Goal: Task Accomplishment & Management: Manage account settings

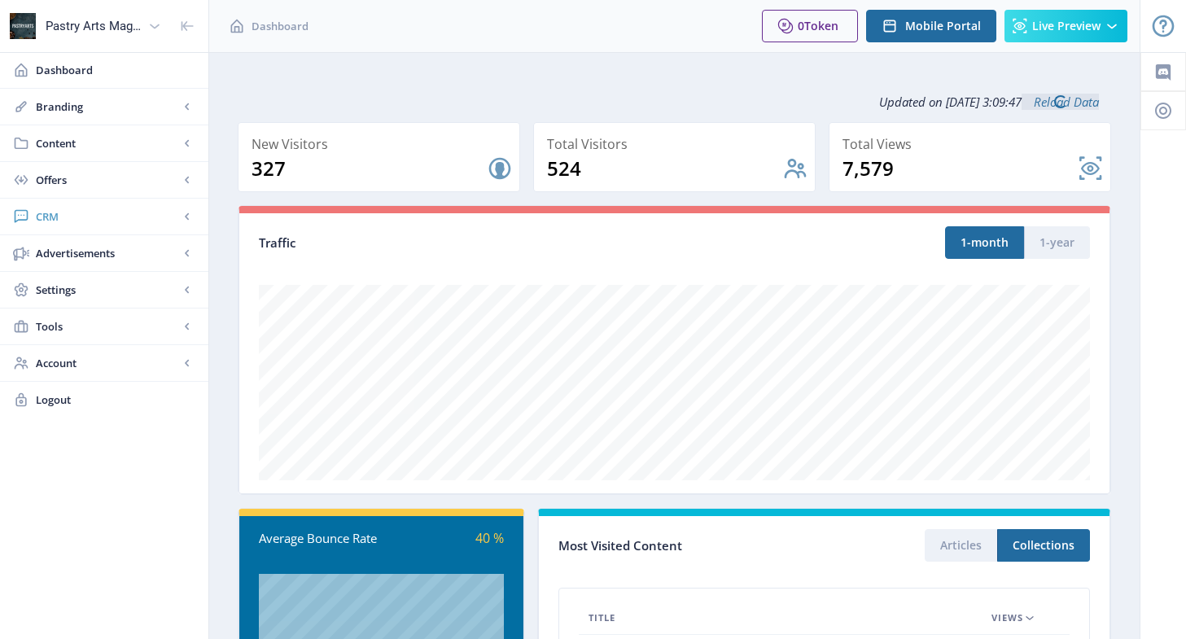
click at [60, 217] on span "CRM" at bounding box center [107, 216] width 143 height 16
click at [63, 244] on link "Readers" at bounding box center [104, 253] width 176 height 36
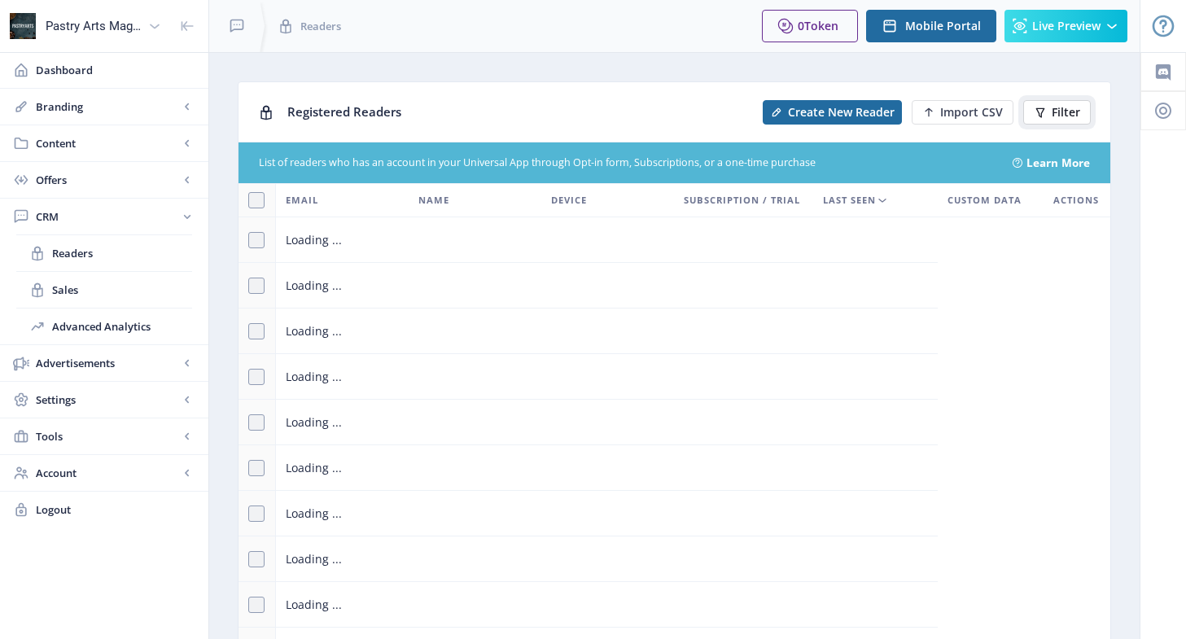
click at [1066, 111] on span "Filter" at bounding box center [1066, 112] width 28 height 13
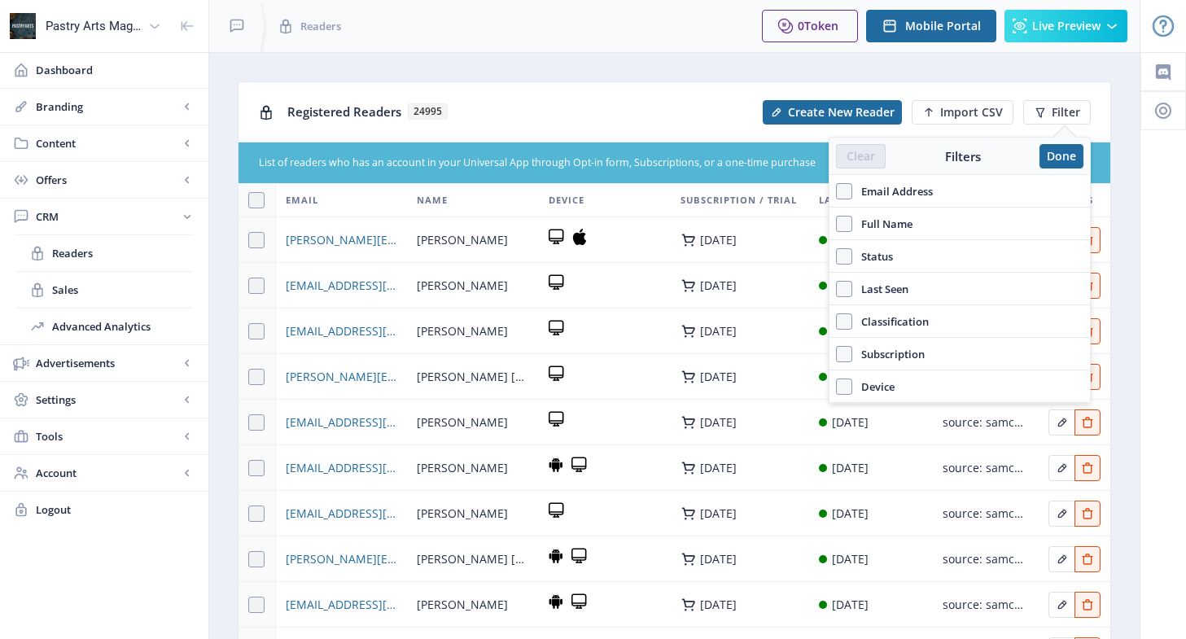
click at [899, 190] on span "Email Address" at bounding box center [892, 192] width 81 height 20
click at [837, 190] on input "Email Address" at bounding box center [836, 190] width 1 height 1
checkbox input "true"
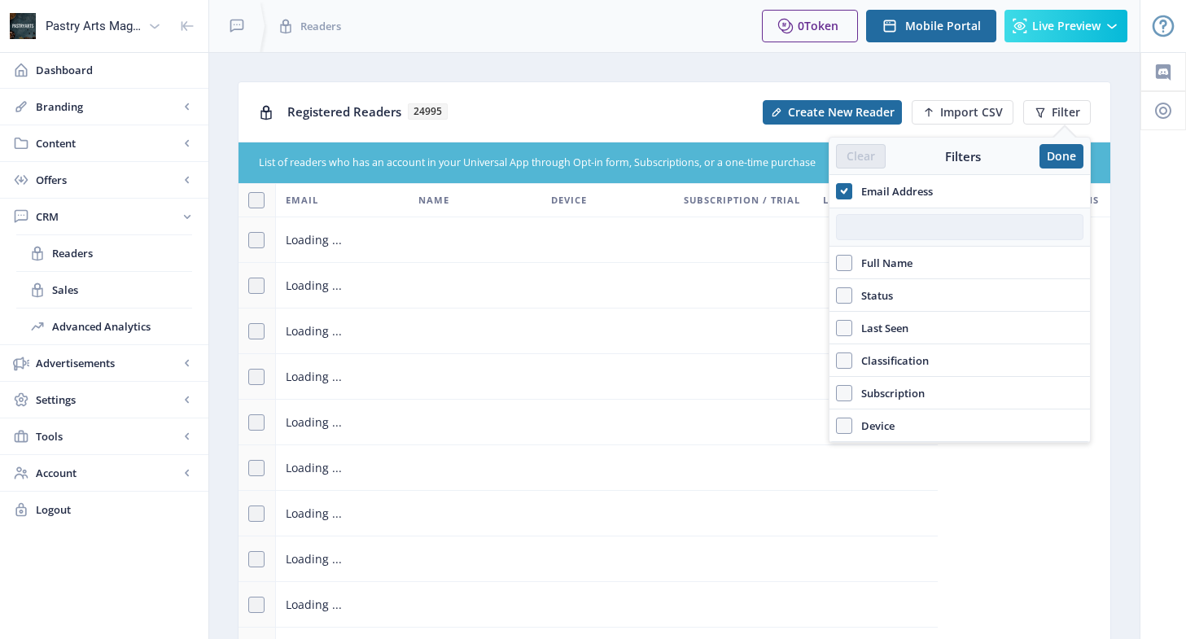
click at [860, 228] on input "text" at bounding box center [959, 227] width 247 height 26
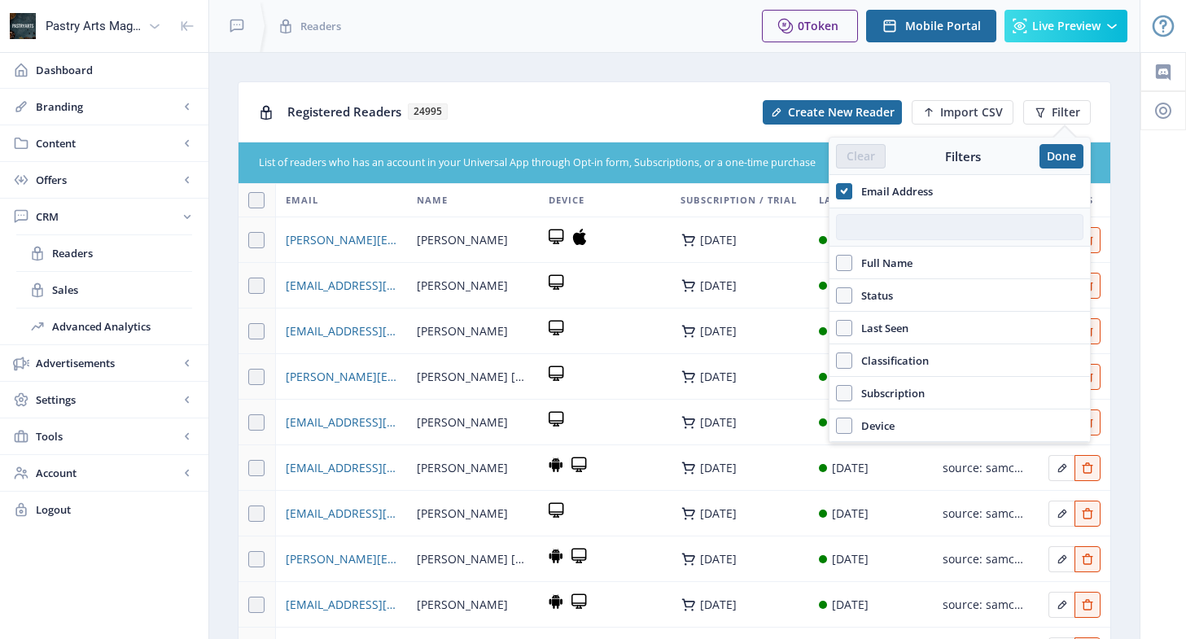
paste input "[EMAIL_ADDRESS][DOMAIN_NAME]"
type input "[EMAIL_ADDRESS][DOMAIN_NAME]"
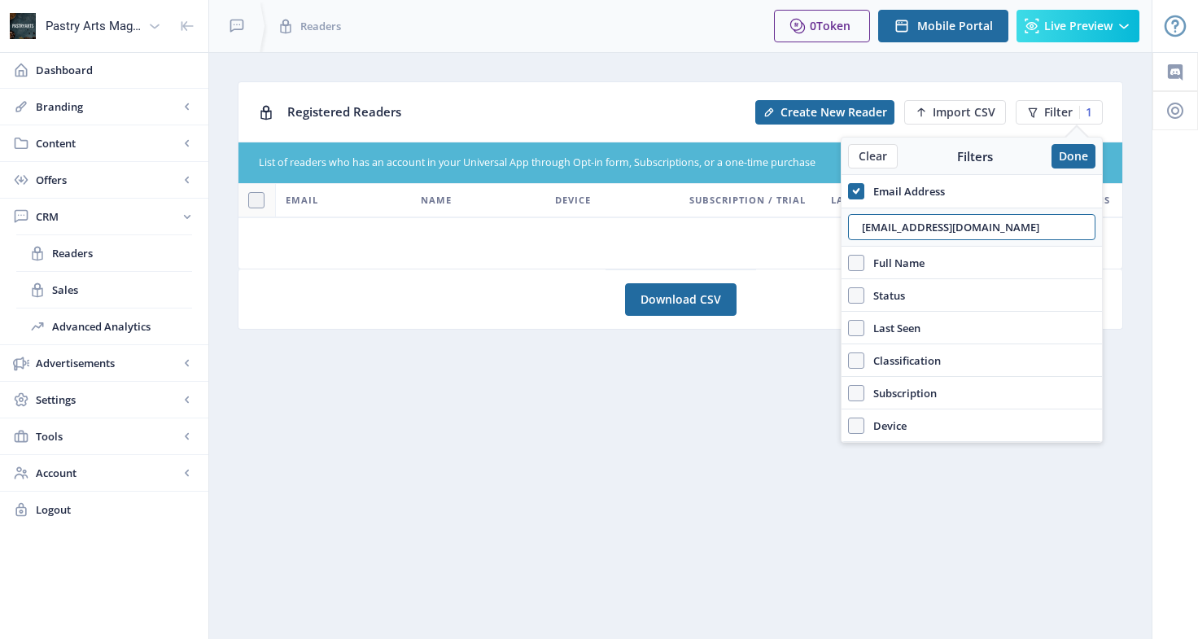
drag, startPoint x: 994, startPoint y: 219, endPoint x: 821, endPoint y: 241, distance: 173.9
click at [821, 241] on nb-layout "Pastry Arts Magazine Dashboard Branding App Appearance Brand Brief Pages SEO We…" at bounding box center [599, 319] width 1198 height 639
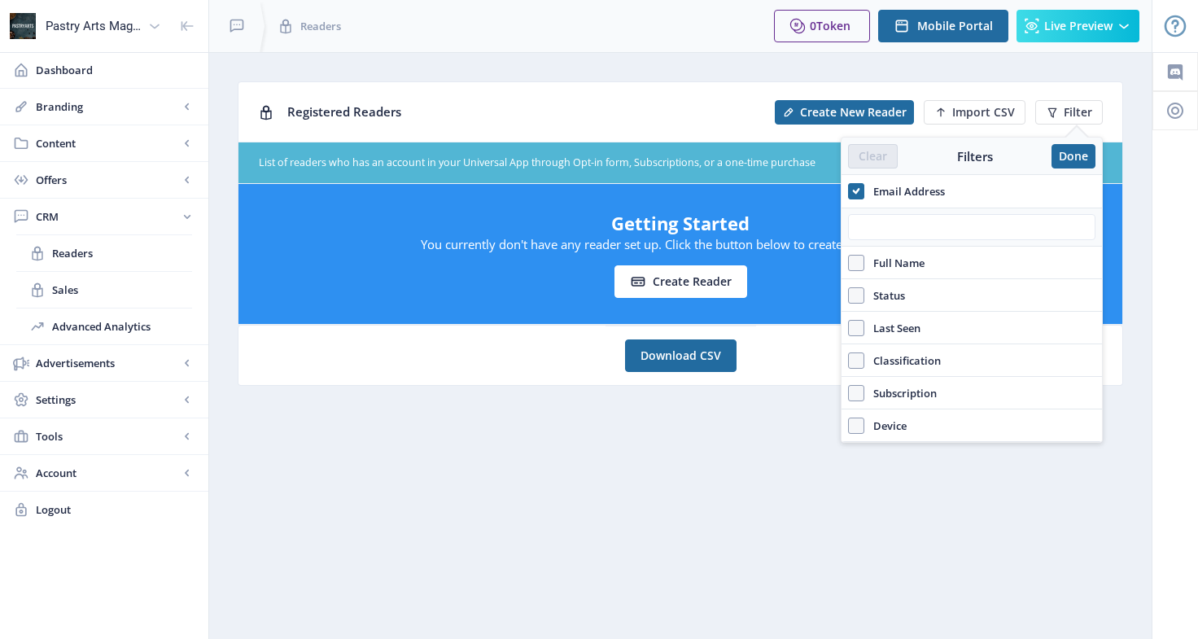
click at [886, 259] on span "Full Name" at bounding box center [894, 263] width 60 height 20
click at [849, 262] on input "Full Name" at bounding box center [848, 262] width 1 height 1
checkbox input "true"
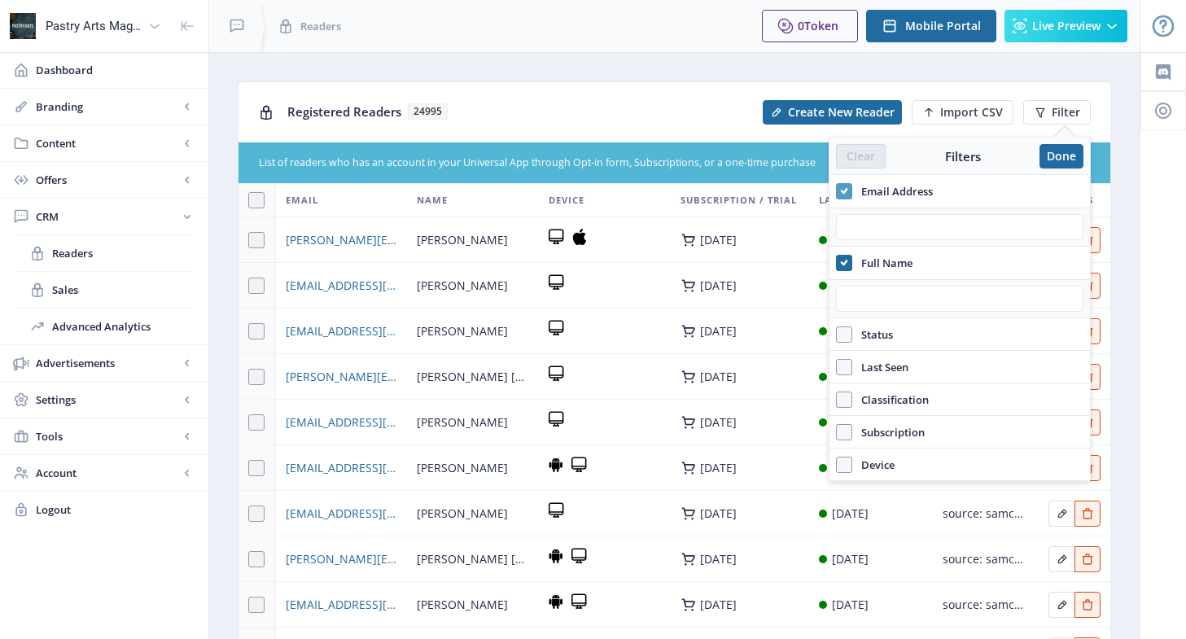
click at [843, 185] on icon at bounding box center [844, 191] width 7 height 16
click at [837, 190] on input "Email Address" at bounding box center [836, 190] width 1 height 1
checkbox input "false"
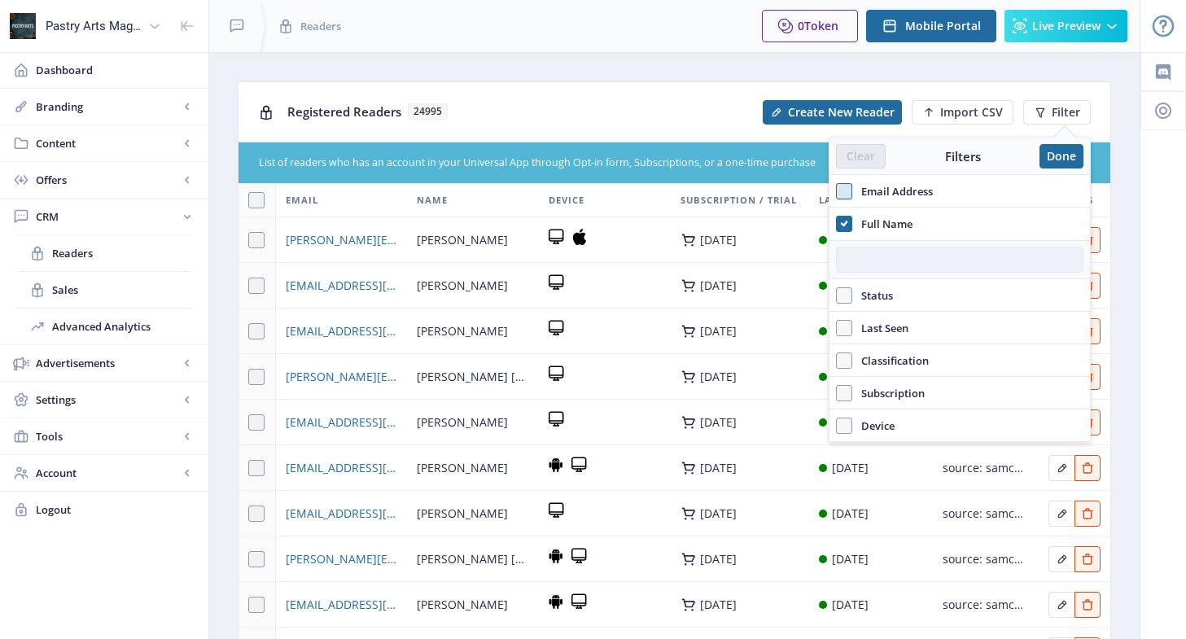
click at [867, 262] on input "text" at bounding box center [959, 260] width 247 height 26
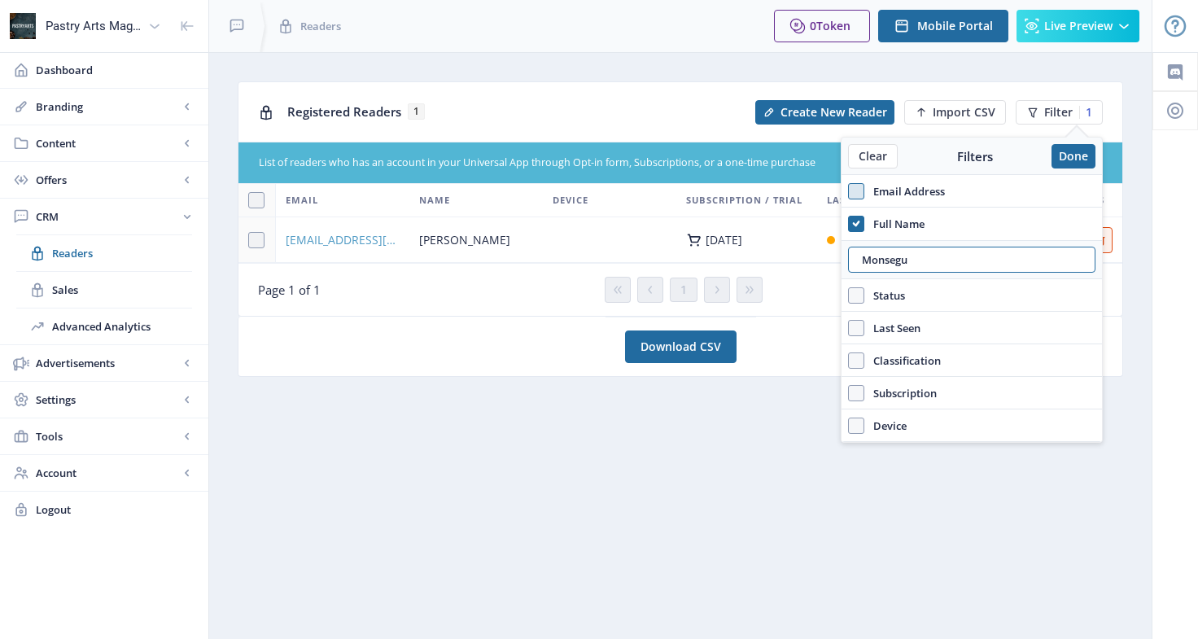
type input "Monsegu"
click at [365, 240] on span "[EMAIL_ADDRESS][DOMAIN_NAME]" at bounding box center [343, 240] width 114 height 20
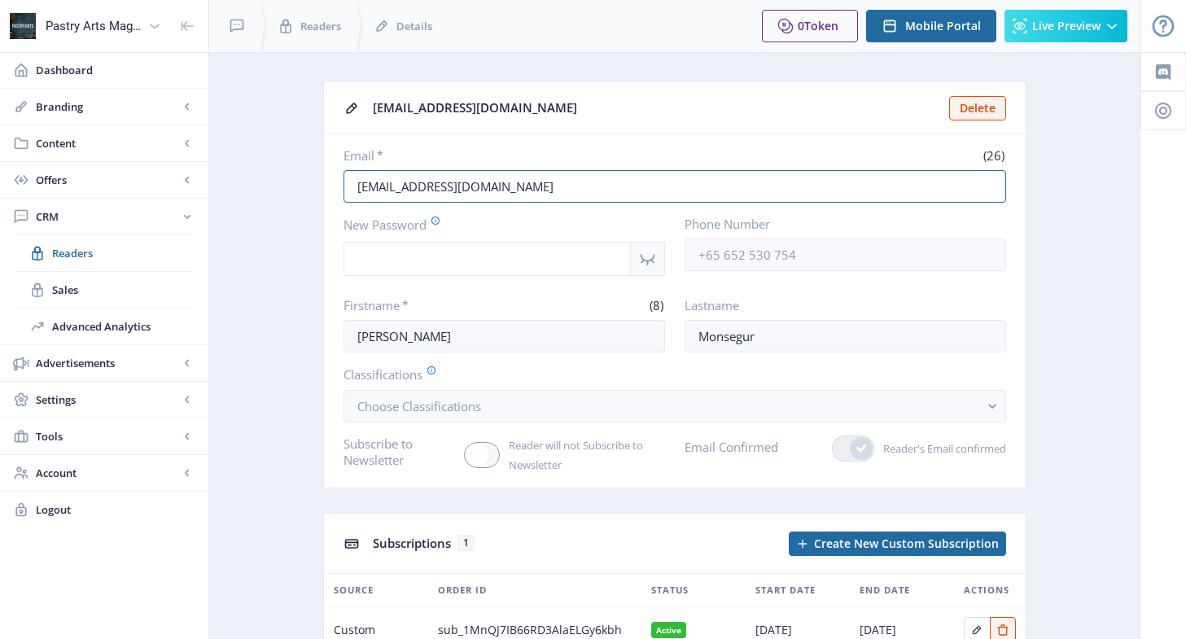
drag, startPoint x: 557, startPoint y: 184, endPoint x: 330, endPoint y: 185, distance: 227.1
click at [330, 185] on nb-card-body "Email * (26) [EMAIL_ADDRESS][DOMAIN_NAME] New Password Phone Number Firstname *…" at bounding box center [675, 310] width 702 height 353
